Goal: Find specific page/section: Find specific page/section

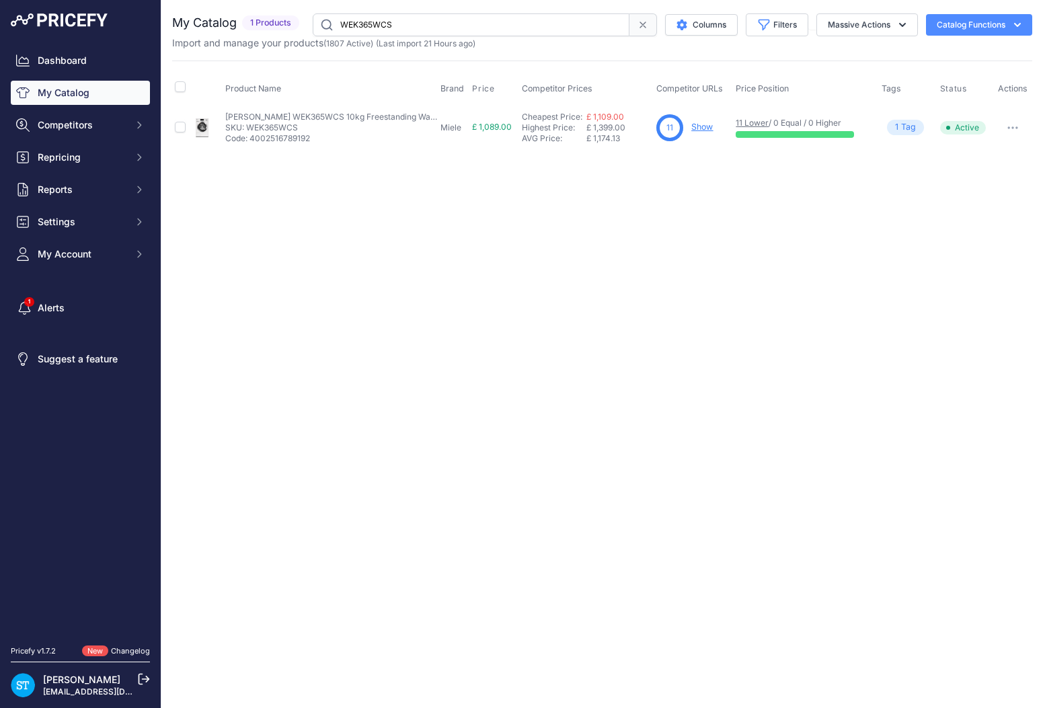
click at [367, 27] on input "WEK365WCS" at bounding box center [471, 24] width 317 height 23
type input "ESW7020-OBBL"
click at [696, 124] on link "Show" at bounding box center [703, 127] width 22 height 10
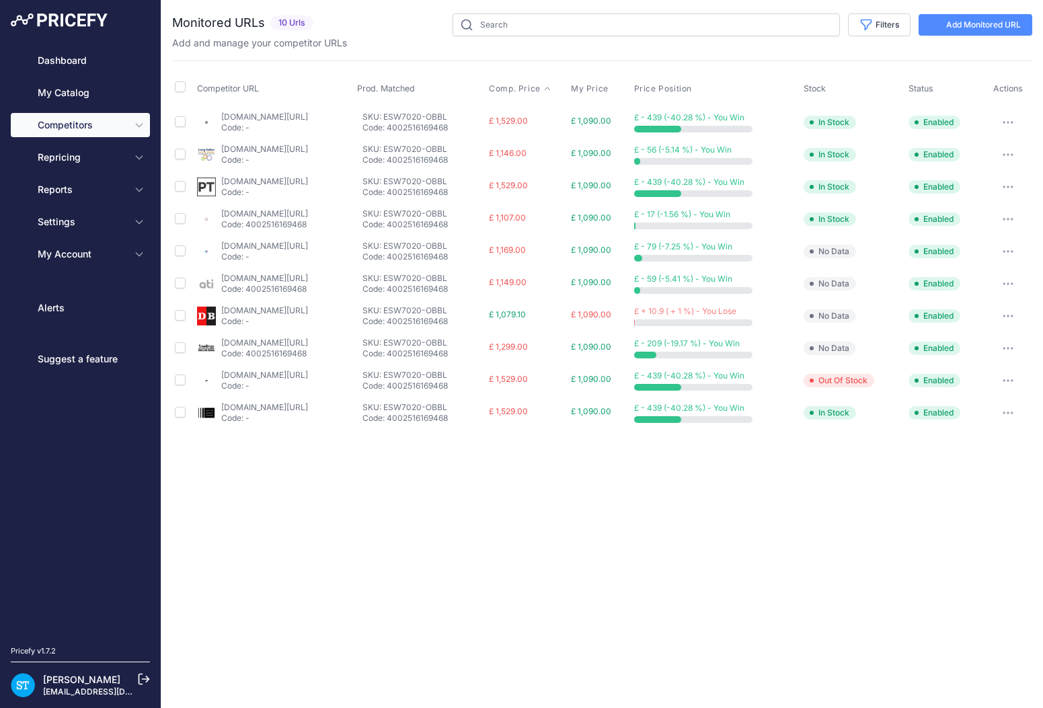
click at [541, 90] on span "Comp. Price" at bounding box center [515, 88] width 52 height 11
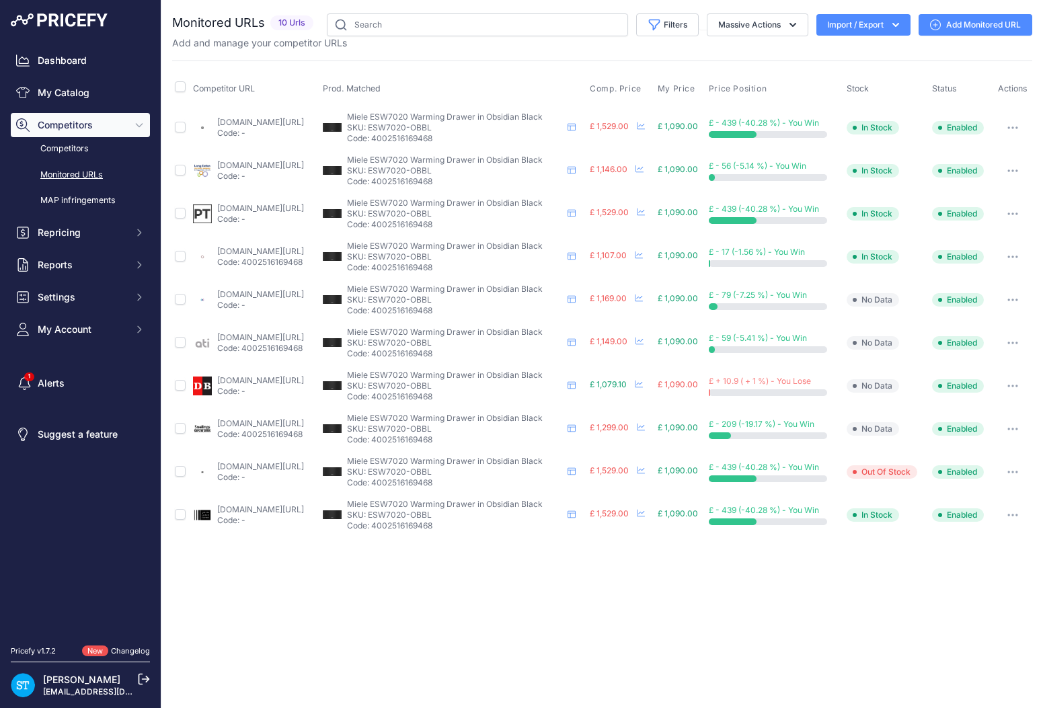
click at [642, 79] on th "Comp. Price" at bounding box center [621, 89] width 68 height 34
click at [639, 87] on span "Comp. Price" at bounding box center [616, 88] width 52 height 11
